Goal: Task Accomplishment & Management: Use online tool/utility

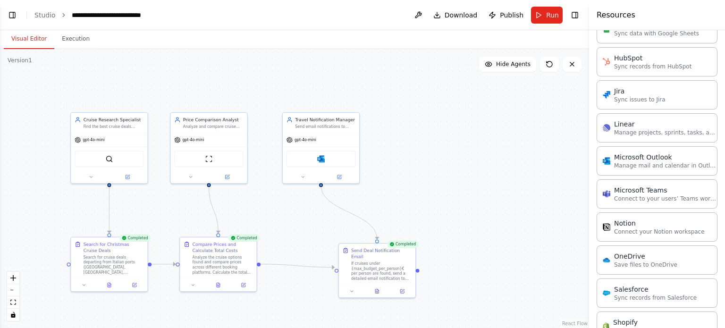
click at [25, 38] on button "Visual Editor" at bounding box center [29, 39] width 51 height 20
click at [46, 16] on link "Studio" at bounding box center [44, 15] width 21 height 8
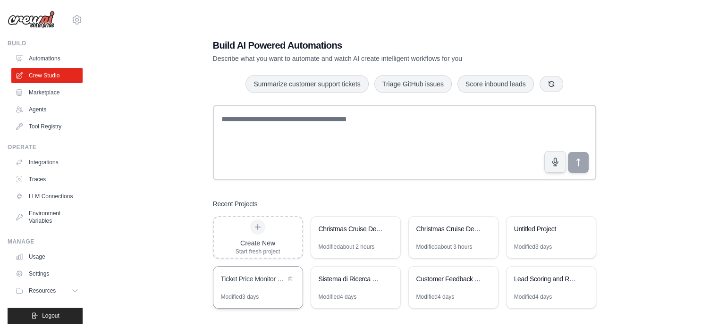
click at [252, 279] on div "Ticket Price Monitor & Comparison" at bounding box center [253, 278] width 65 height 9
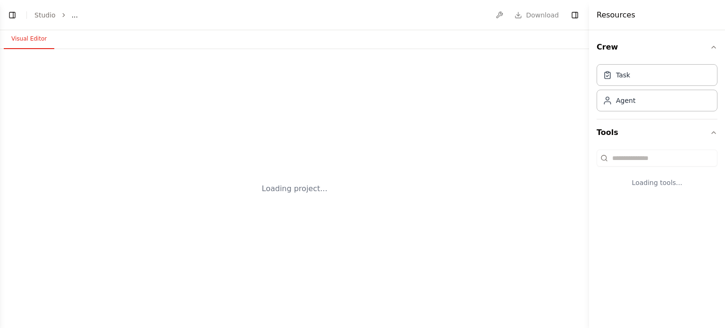
select select "****"
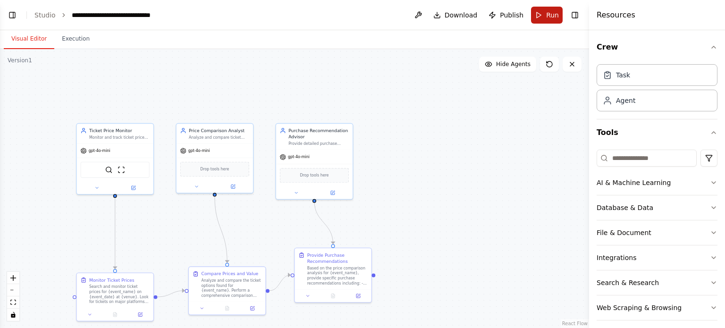
click at [546, 12] on button "Run" at bounding box center [547, 15] width 32 height 17
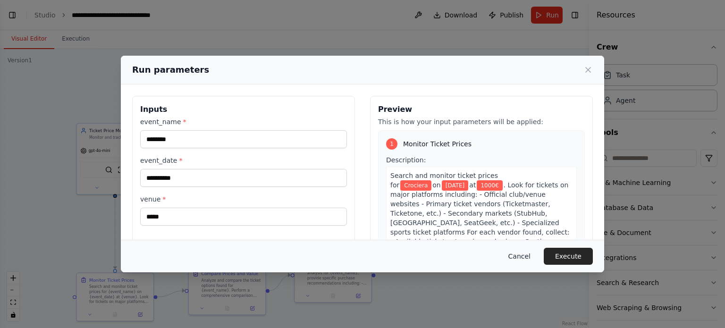
click at [526, 259] on button "Cancel" at bounding box center [519, 256] width 37 height 17
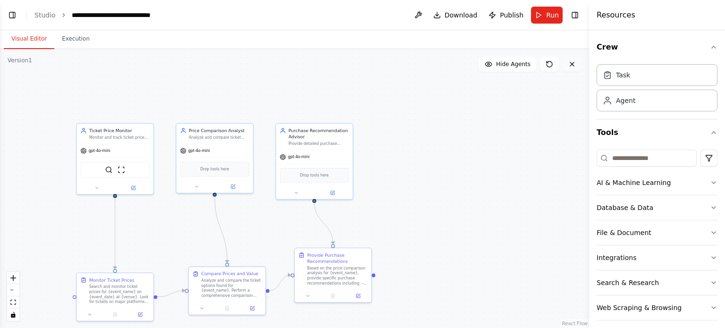
click at [573, 64] on icon at bounding box center [572, 64] width 8 height 8
click at [49, 14] on link "Studio" at bounding box center [44, 15] width 21 height 8
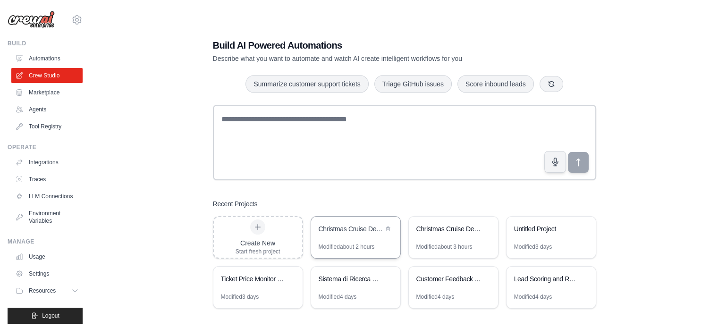
click at [340, 230] on div "Christmas Cruise Deals Finder" at bounding box center [351, 228] width 65 height 9
click at [485, 228] on icon at bounding box center [486, 229] width 6 height 6
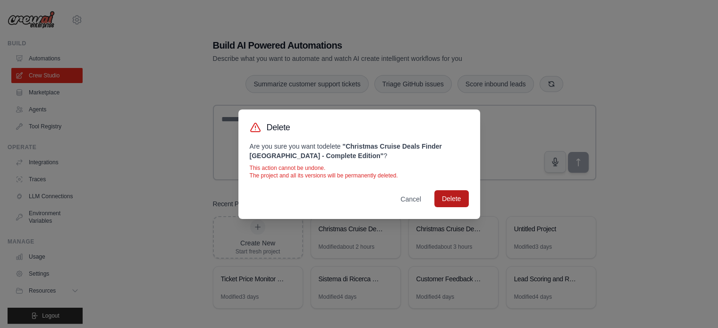
click at [458, 199] on button "Delete" at bounding box center [451, 198] width 34 height 17
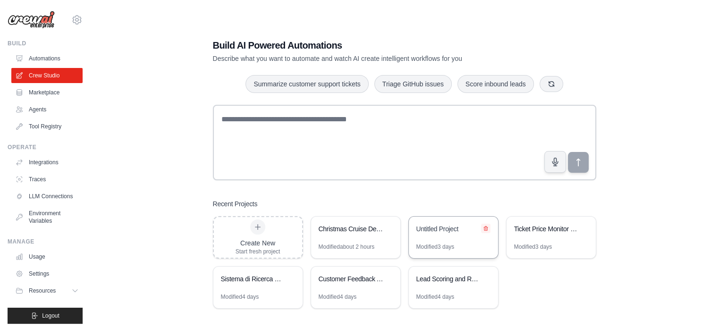
click at [484, 228] on icon at bounding box center [486, 229] width 6 height 6
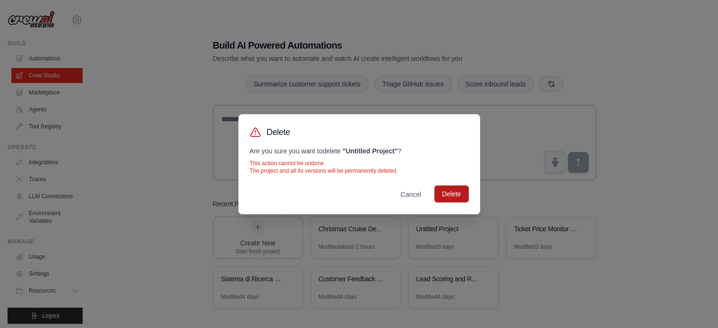
click at [451, 194] on button "Delete" at bounding box center [451, 194] width 34 height 17
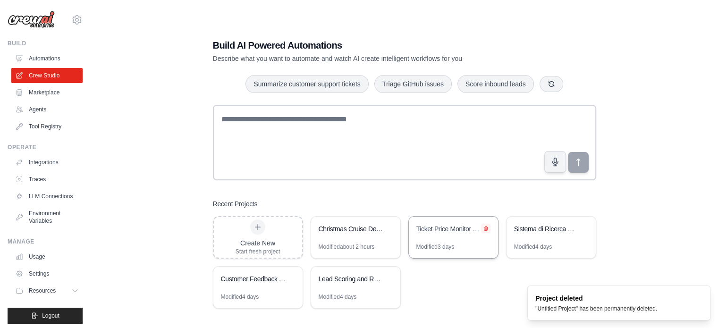
click at [483, 227] on icon at bounding box center [486, 229] width 6 height 6
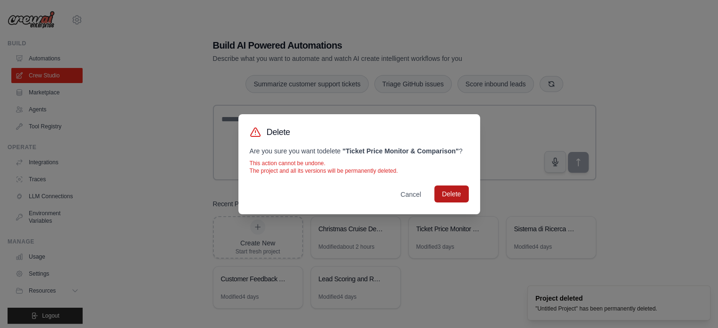
click at [447, 192] on button "Delete" at bounding box center [451, 194] width 34 height 17
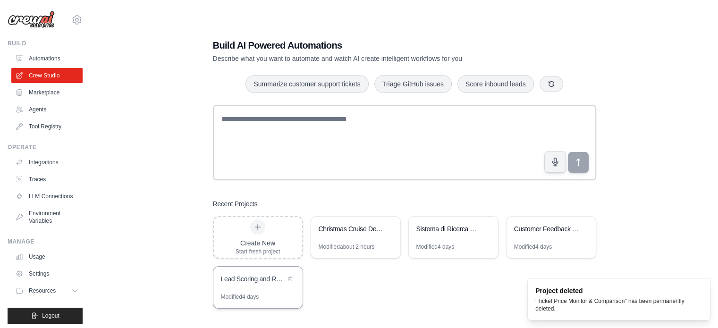
click at [249, 277] on div "Lead Scoring and Routing Automation" at bounding box center [253, 278] width 65 height 9
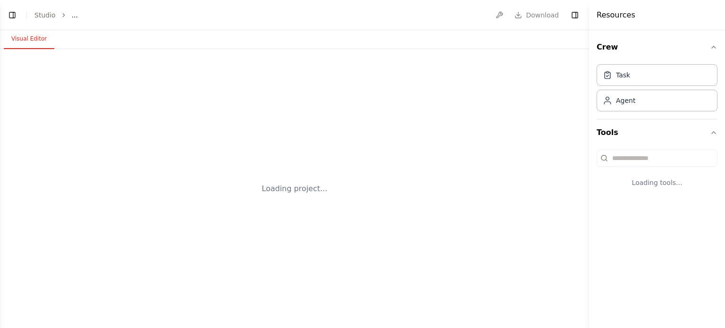
select select "****"
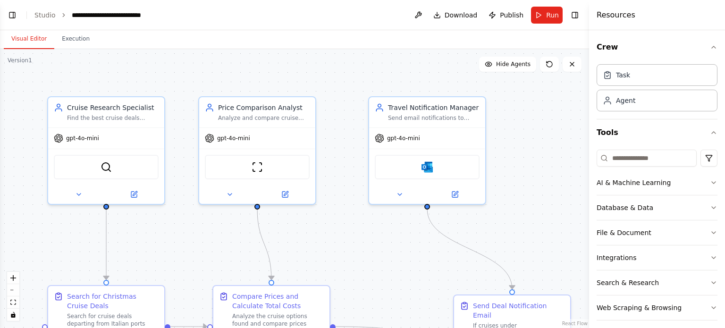
scroll to position [1333, 0]
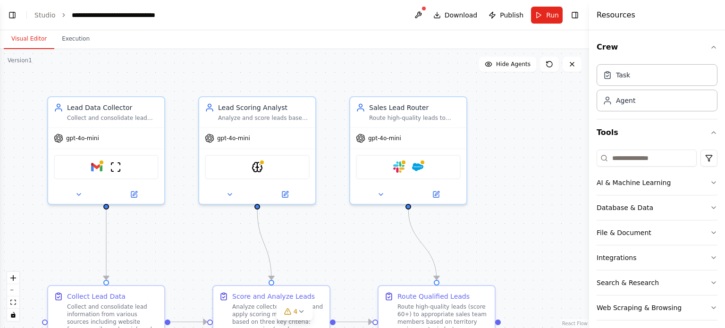
scroll to position [685, 0]
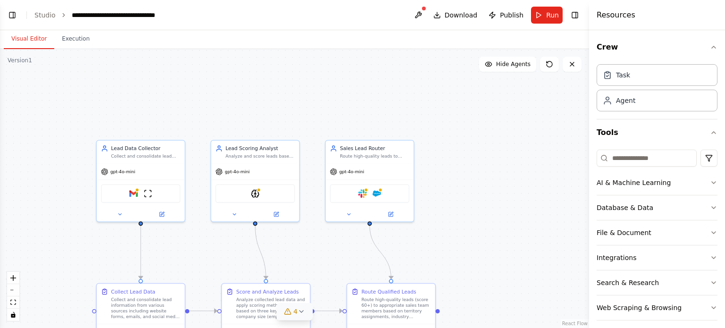
click at [300, 312] on icon at bounding box center [301, 312] width 8 height 8
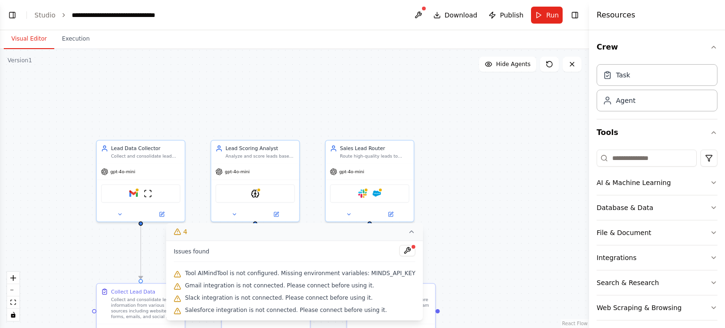
click at [34, 37] on button "Visual Editor" at bounding box center [29, 39] width 51 height 20
click at [40, 16] on link "Studio" at bounding box center [44, 15] width 21 height 8
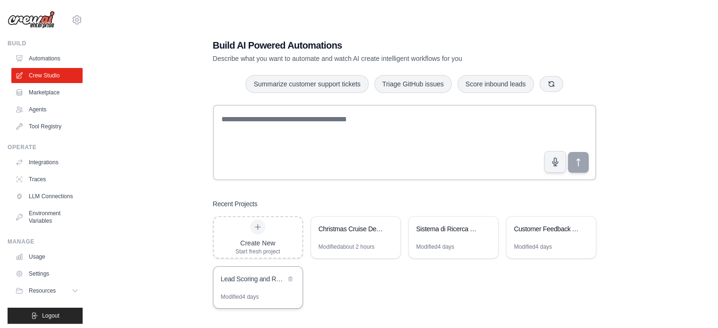
click at [248, 277] on div "Lead Scoring and Routing Automation" at bounding box center [253, 278] width 65 height 9
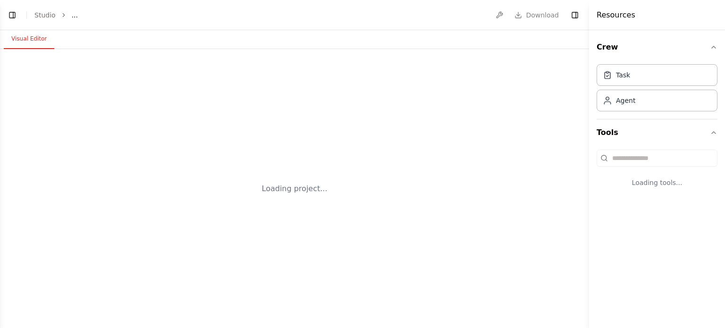
select select "****"
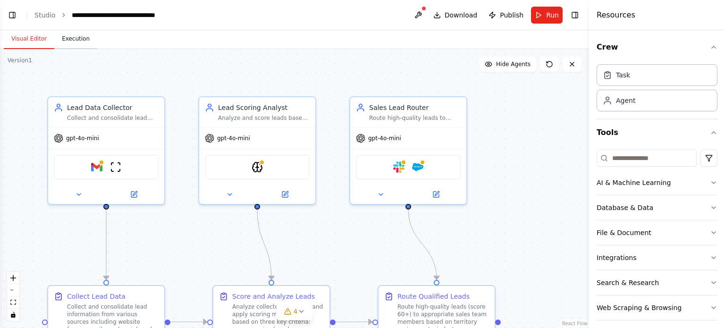
scroll to position [685, 0]
click at [113, 120] on div "Lead Data Collector Collect and consolidate lead information from various sourc…" at bounding box center [106, 110] width 116 height 30
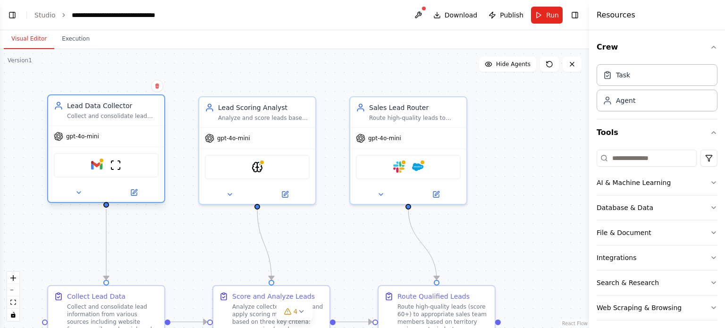
click at [110, 110] on div "Lead Data Collector" at bounding box center [113, 105] width 92 height 9
click at [107, 121] on div "Lead Data Collector Collect and consolidate lead information from various sourc…" at bounding box center [106, 110] width 116 height 30
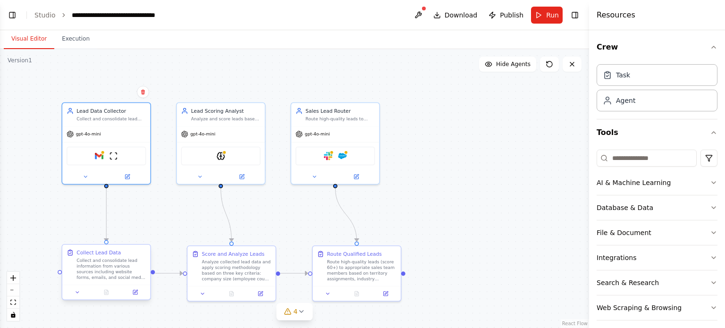
click at [91, 260] on div "Collect and consolidate lead information from various sources including website…" at bounding box center [110, 269] width 69 height 23
click at [98, 273] on div "Collect and consolidate lead information from various sources including website…" at bounding box center [110, 269] width 69 height 23
click at [136, 290] on icon at bounding box center [135, 291] width 3 height 3
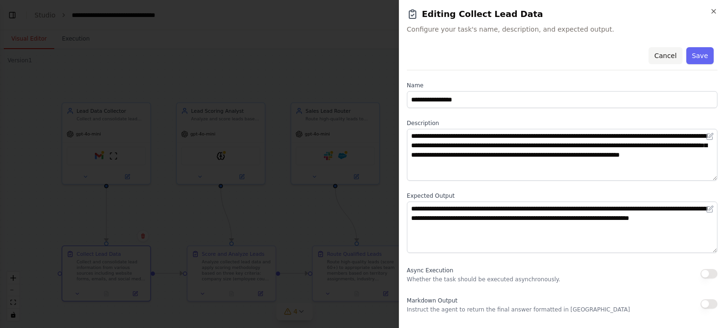
click at [668, 53] on button "Cancel" at bounding box center [666, 55] width 34 height 17
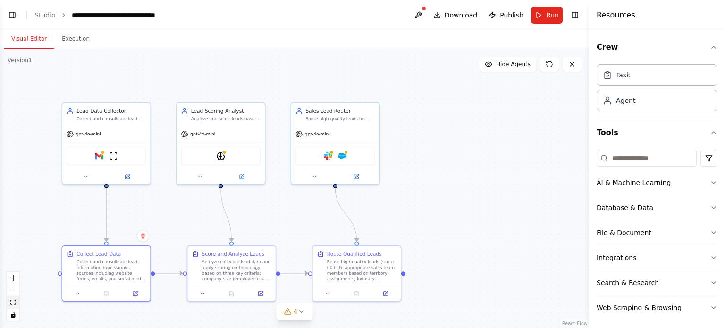
click at [13, 302] on icon "fit view" at bounding box center [13, 302] width 6 height 5
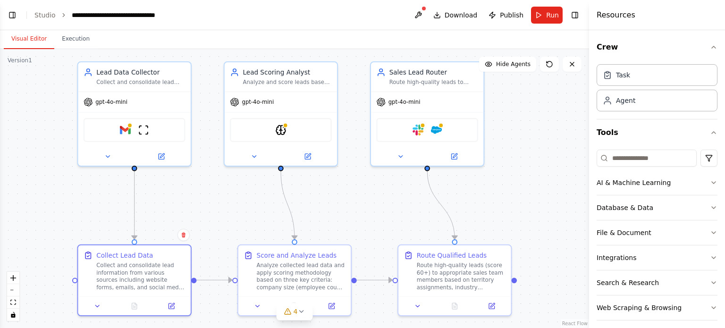
click at [25, 38] on button "Visual Editor" at bounding box center [29, 39] width 51 height 20
click at [43, 14] on link "Studio" at bounding box center [44, 15] width 21 height 8
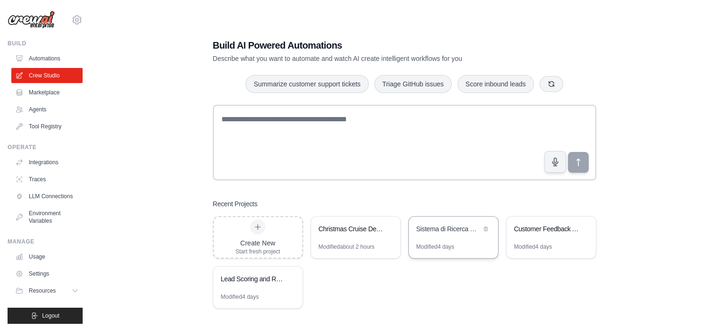
click at [457, 228] on div "Sistema di Ricerca Crociere Natalizie" at bounding box center [448, 228] width 65 height 9
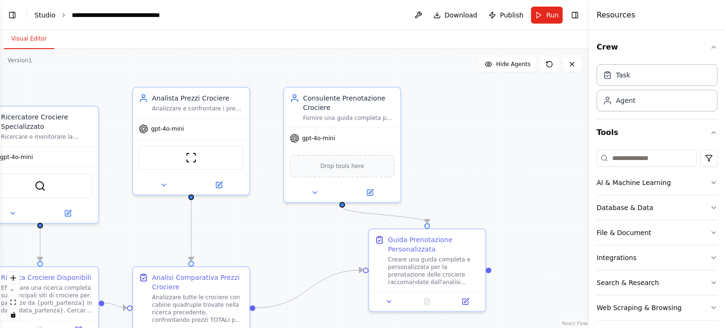
scroll to position [1346, 0]
click at [12, 13] on button "Toggle Left Sidebar" at bounding box center [12, 14] width 13 height 13
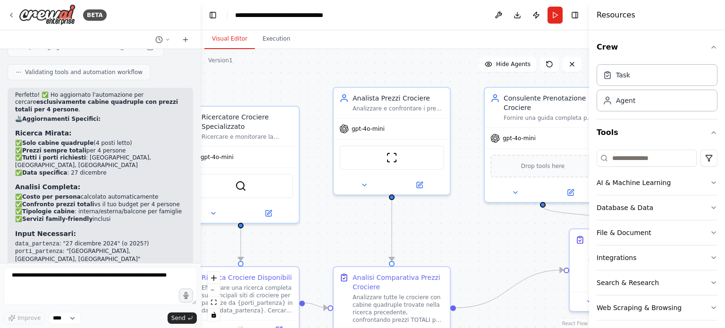
click at [197, 59] on div at bounding box center [199, 164] width 4 height 328
click at [211, 16] on button "Toggle Left Sidebar" at bounding box center [212, 14] width 13 height 13
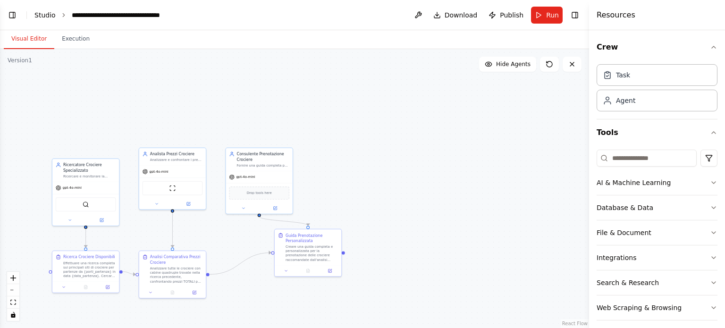
click at [41, 15] on link "Studio" at bounding box center [44, 15] width 21 height 8
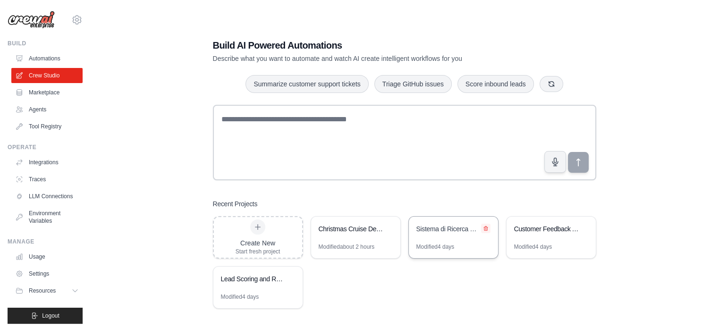
click at [485, 228] on icon at bounding box center [486, 228] width 4 height 4
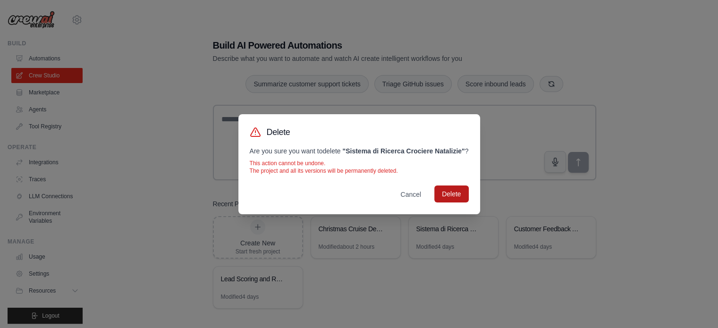
click at [455, 200] on button "Delete" at bounding box center [451, 194] width 34 height 17
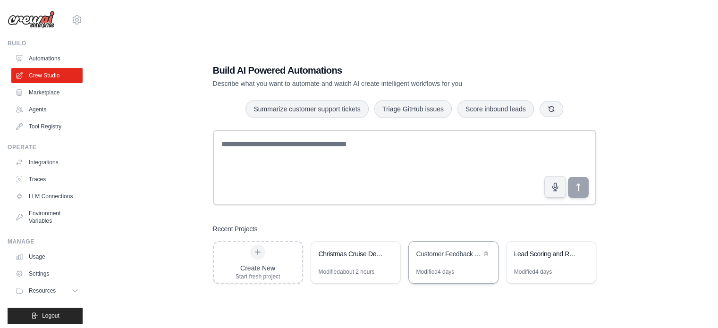
click at [447, 253] on div "Customer Feedback Analysis & Product Insights" at bounding box center [448, 253] width 65 height 9
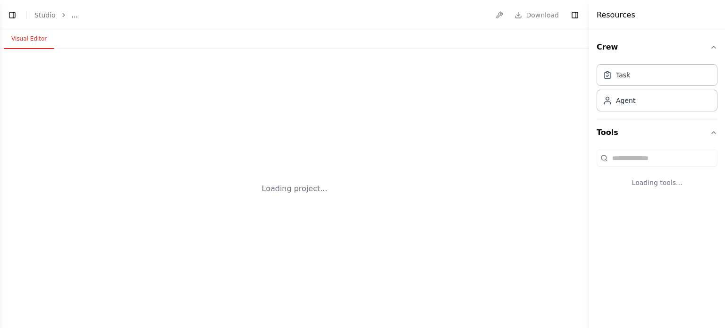
select select "****"
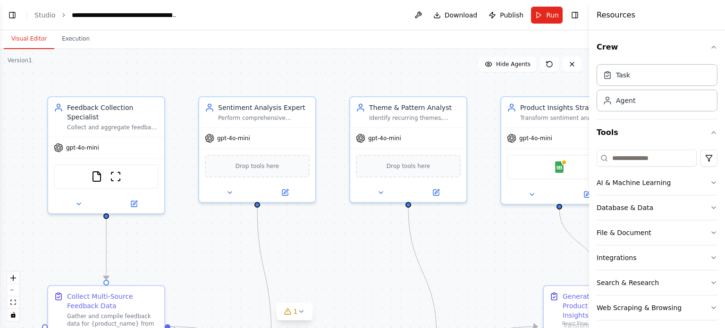
scroll to position [1209, 0]
click at [13, 13] on button "Toggle Left Sidebar" at bounding box center [12, 14] width 13 height 13
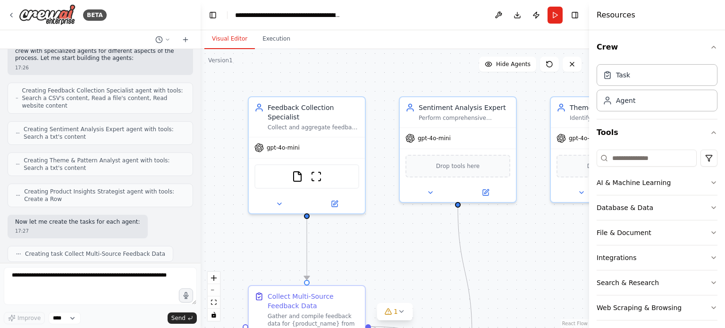
scroll to position [0, 0]
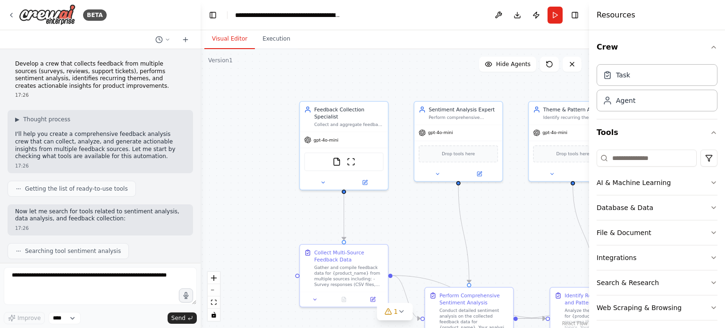
drag, startPoint x: 463, startPoint y: 245, endPoint x: 486, endPoint y: 223, distance: 32.4
click at [486, 223] on div ".deletable-edge-delete-btn { width: 20px; height: 20px; border: 0px solid #ffff…" at bounding box center [395, 188] width 388 height 279
click at [56, 18] on img at bounding box center [47, 14] width 57 height 21
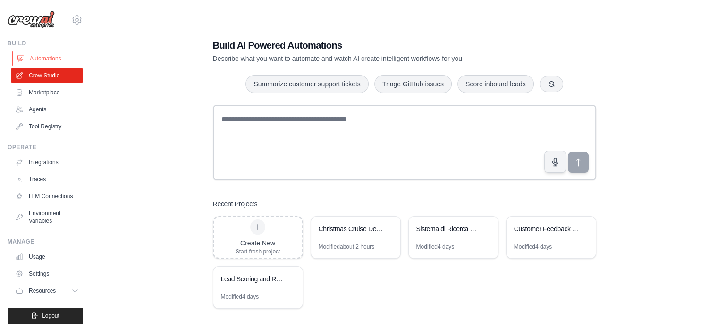
click at [51, 59] on link "Automations" at bounding box center [47, 58] width 71 height 15
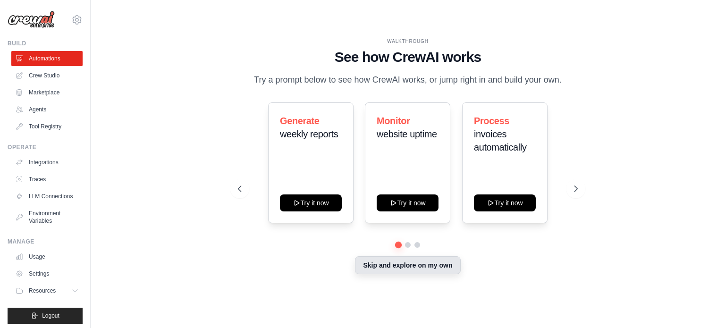
click at [406, 266] on button "Skip and explore on my own" at bounding box center [407, 265] width 105 height 18
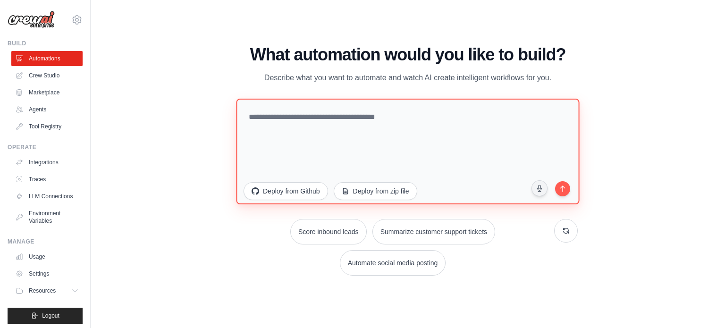
click at [272, 118] on textarea at bounding box center [407, 151] width 343 height 106
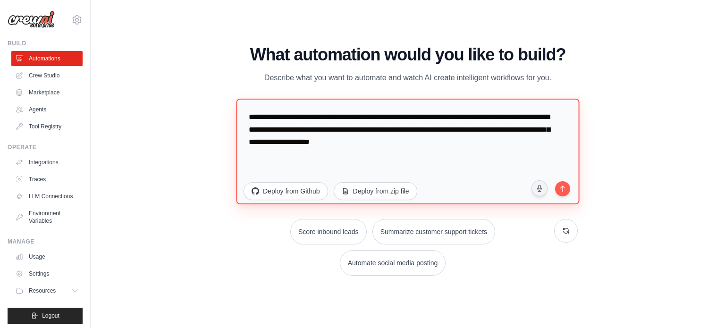
click at [434, 117] on textarea "**********" at bounding box center [407, 151] width 343 height 106
click at [458, 129] on textarea "**********" at bounding box center [407, 151] width 343 height 106
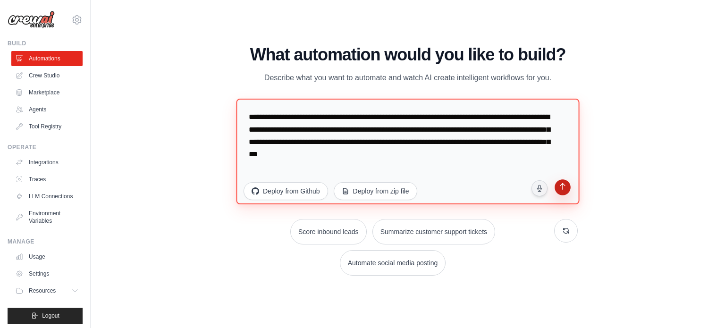
type textarea "**********"
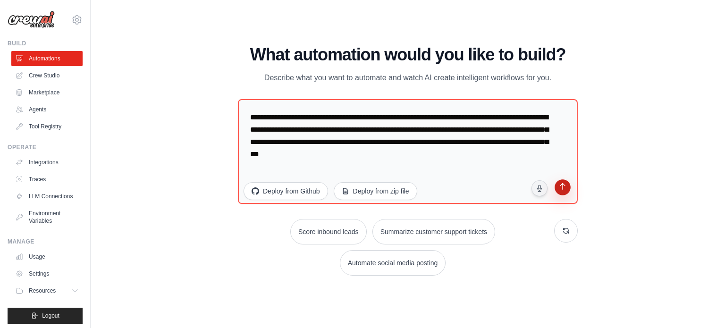
click at [563, 190] on icon "submit" at bounding box center [562, 187] width 5 height 7
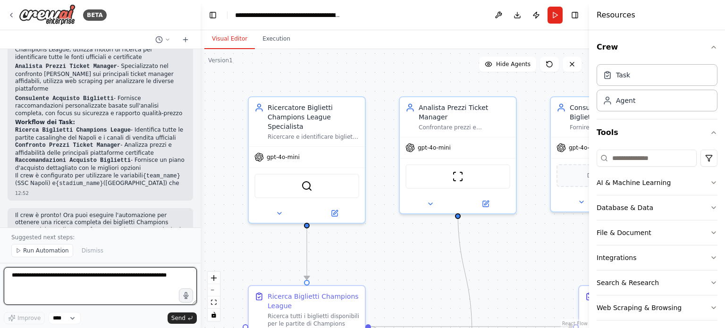
scroll to position [724, 0]
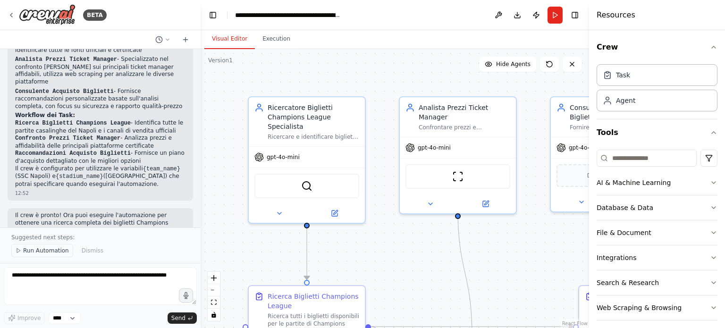
click at [42, 251] on span "Run Automation" at bounding box center [46, 251] width 46 height 8
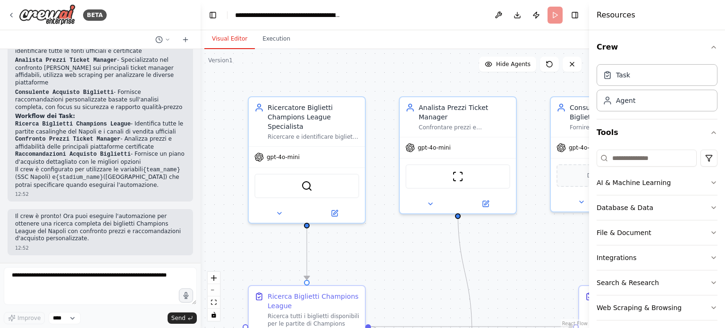
scroll to position [689, 0]
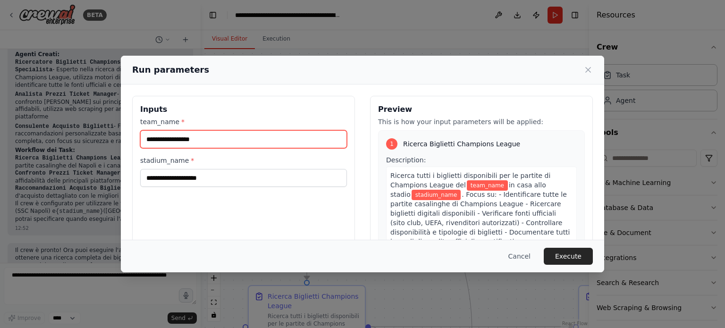
click at [236, 139] on input "team_name *" at bounding box center [243, 139] width 207 height 18
type input "**********"
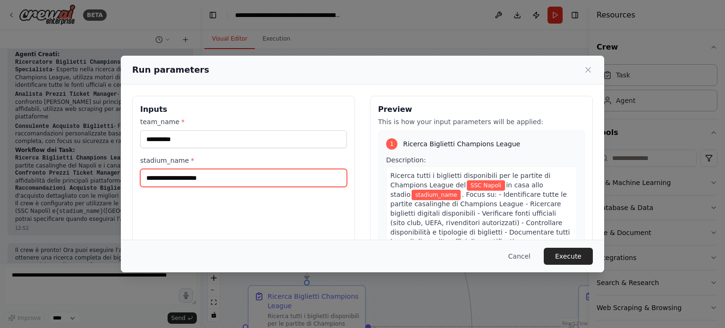
click at [233, 179] on input "stadium_name *" at bounding box center [243, 178] width 207 height 18
type input "**********"
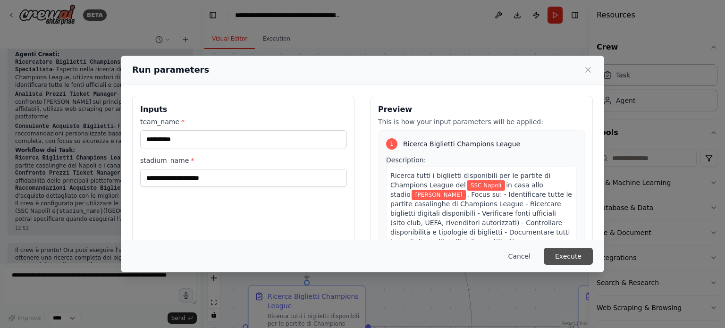
click at [576, 253] on button "Execute" at bounding box center [568, 256] width 49 height 17
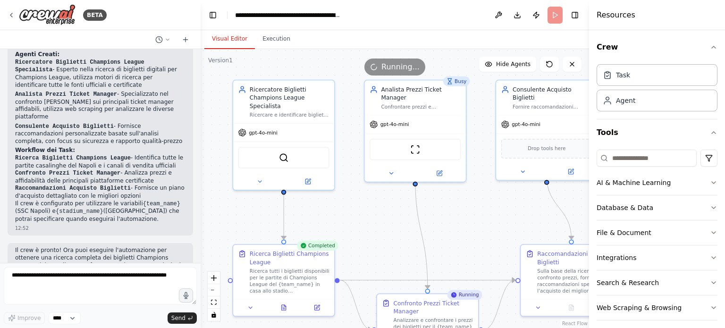
drag, startPoint x: 414, startPoint y: 257, endPoint x: 377, endPoint y: 219, distance: 52.4
click at [377, 219] on div ".deletable-edge-delete-btn { width: 20px; height: 20px; border: 0px solid #ffff…" at bounding box center [395, 188] width 388 height 279
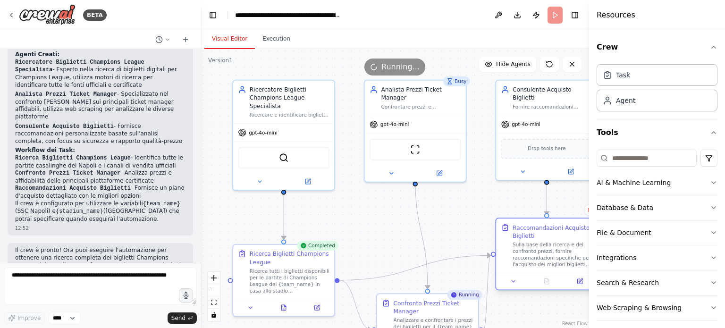
drag, startPoint x: 525, startPoint y: 249, endPoint x: 504, endPoint y: 227, distance: 30.4
click at [504, 227] on icon at bounding box center [505, 227] width 8 height 8
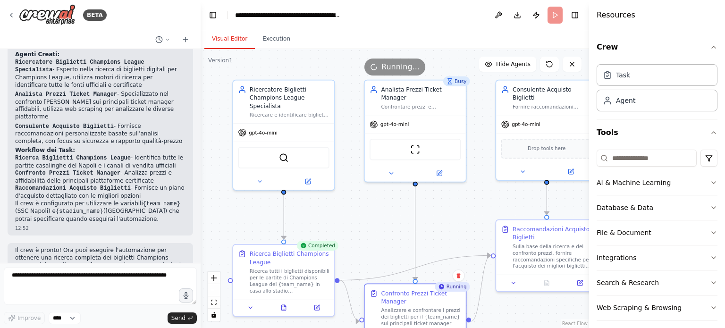
drag, startPoint x: 409, startPoint y: 299, endPoint x: 397, endPoint y: 290, distance: 15.1
click at [397, 290] on div "Confronto Prezzi Ticket Manager" at bounding box center [421, 297] width 80 height 17
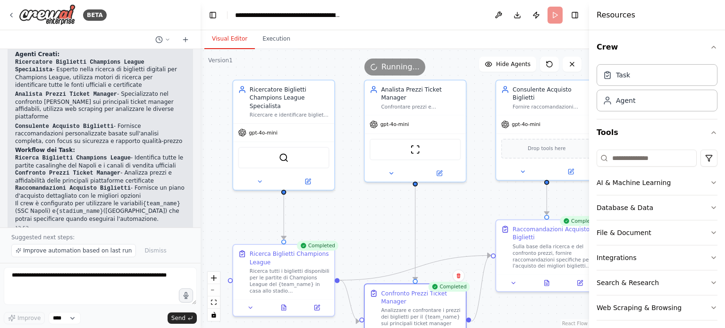
scroll to position [724, 0]
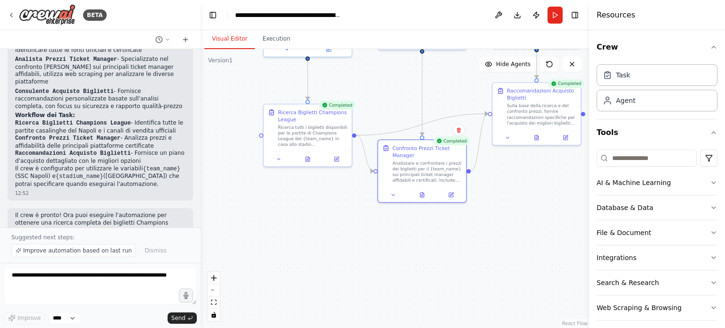
drag, startPoint x: 430, startPoint y: 273, endPoint x: 438, endPoint y: 131, distance: 142.8
click at [438, 131] on div ".deletable-edge-delete-btn { width: 20px; height: 20px; border: 0px solid #ffff…" at bounding box center [395, 188] width 388 height 279
click at [423, 196] on icon at bounding box center [422, 193] width 4 height 5
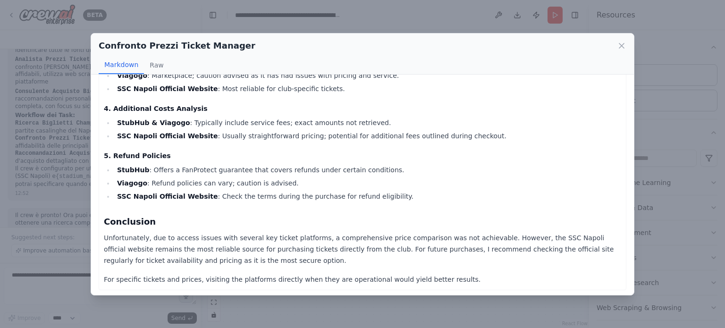
scroll to position [250, 0]
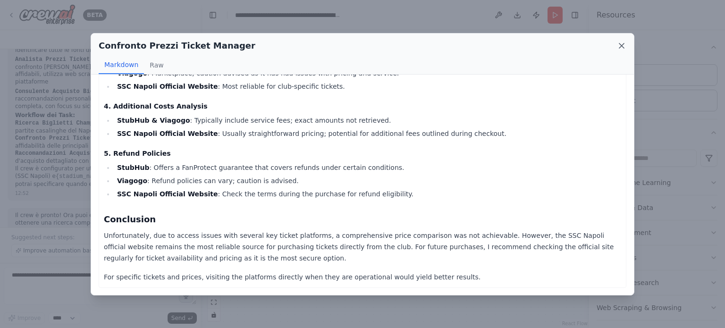
click at [621, 46] on icon at bounding box center [621, 45] width 5 height 5
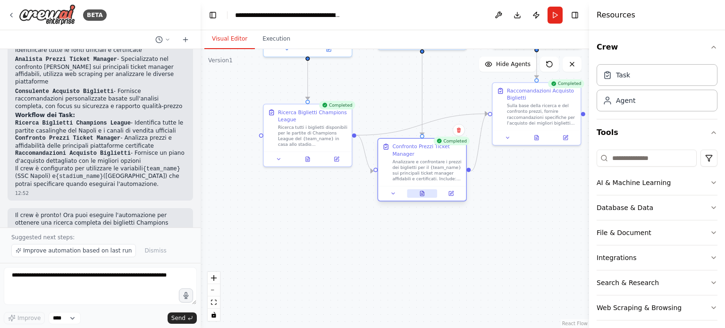
click at [421, 197] on button at bounding box center [422, 193] width 30 height 8
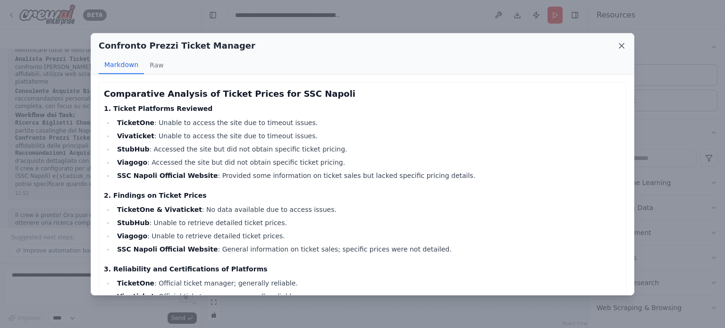
click at [623, 44] on icon at bounding box center [621, 45] width 5 height 5
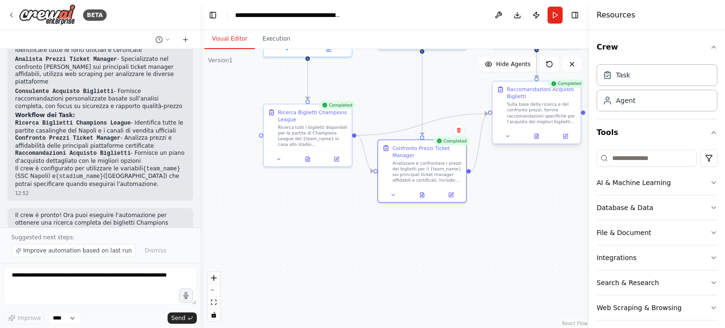
click at [537, 141] on div at bounding box center [537, 136] width 88 height 15
click at [536, 142] on div at bounding box center [537, 136] width 88 height 15
click at [536, 134] on icon at bounding box center [537, 136] width 4 height 5
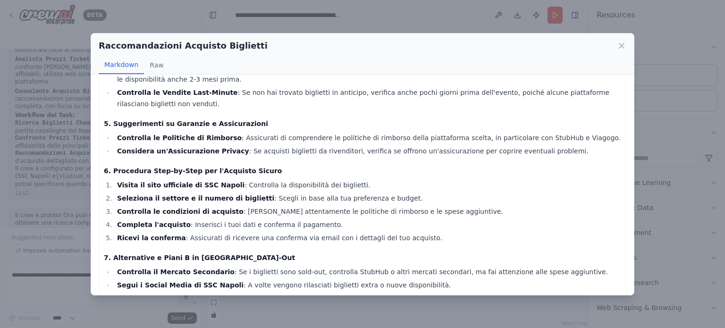
scroll to position [323, 0]
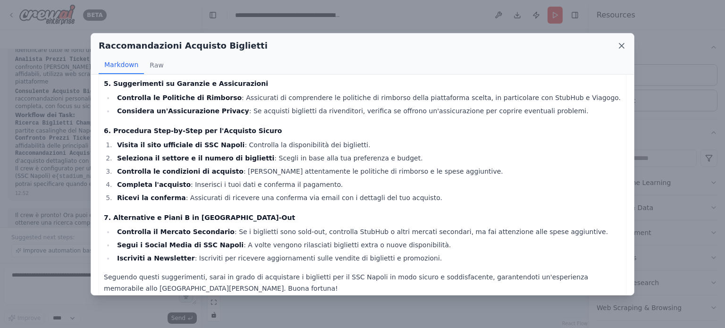
click at [619, 45] on icon at bounding box center [621, 45] width 9 height 9
